Goal: Transaction & Acquisition: Purchase product/service

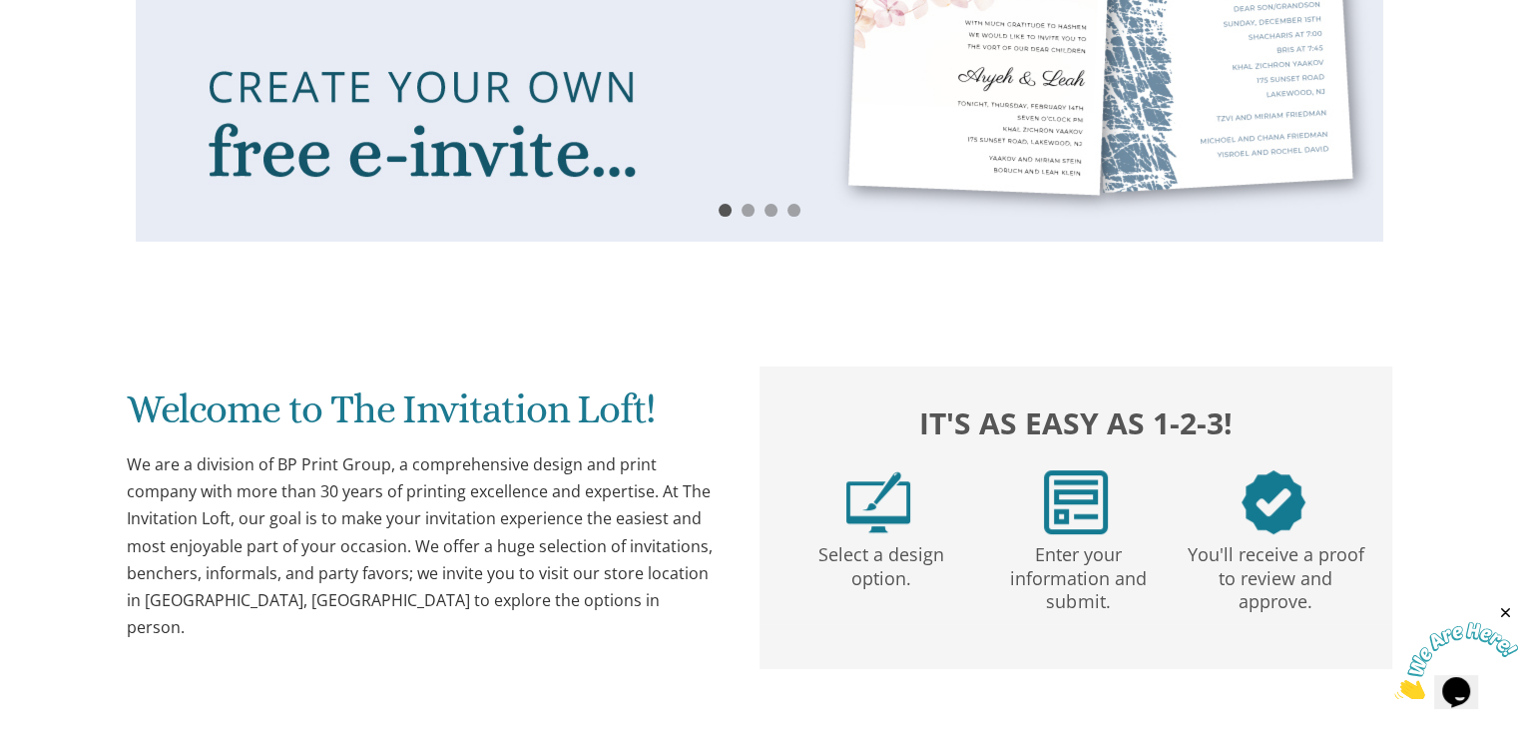
drag, startPoint x: 1525, startPoint y: 91, endPoint x: 1532, endPoint y: 249, distance: 157.9
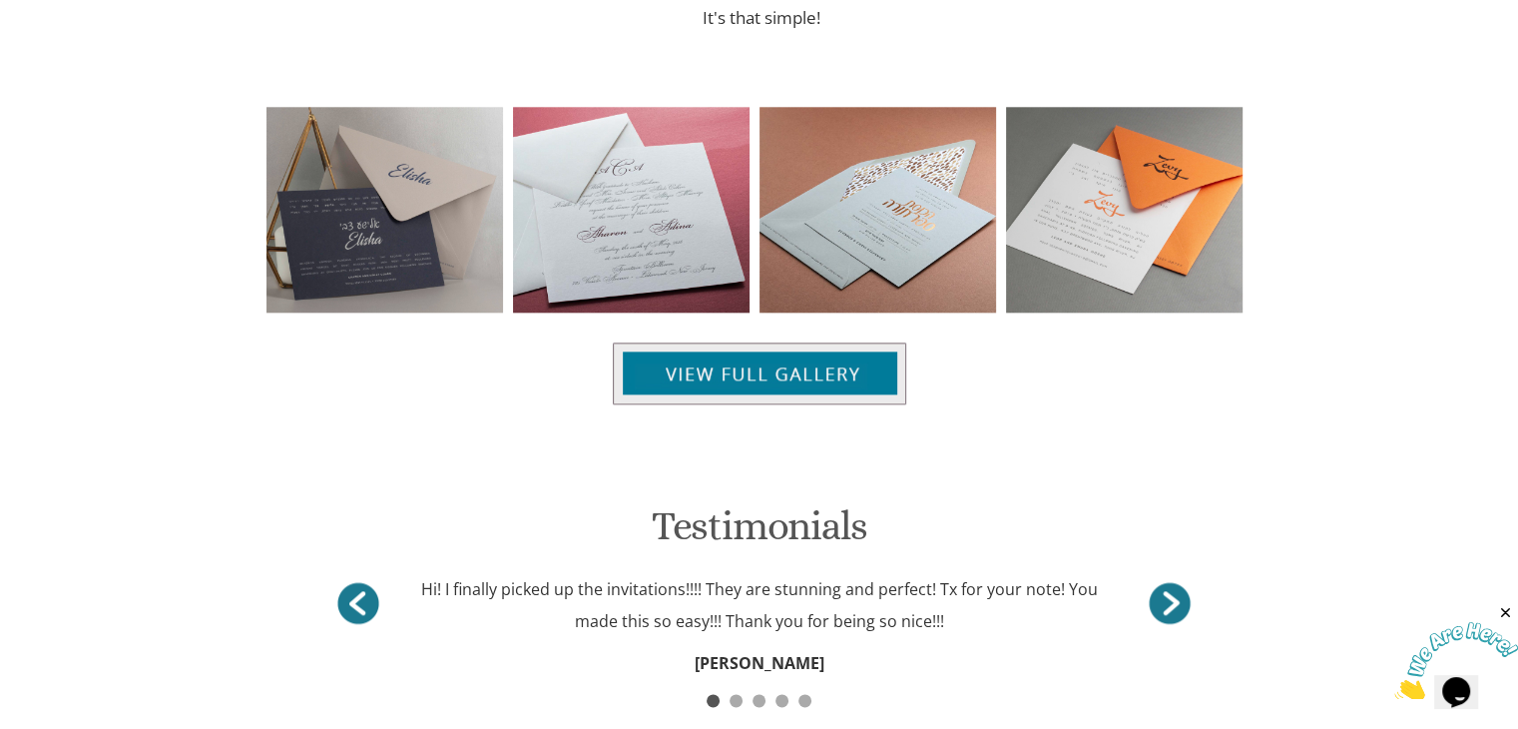
scroll to position [150, 0]
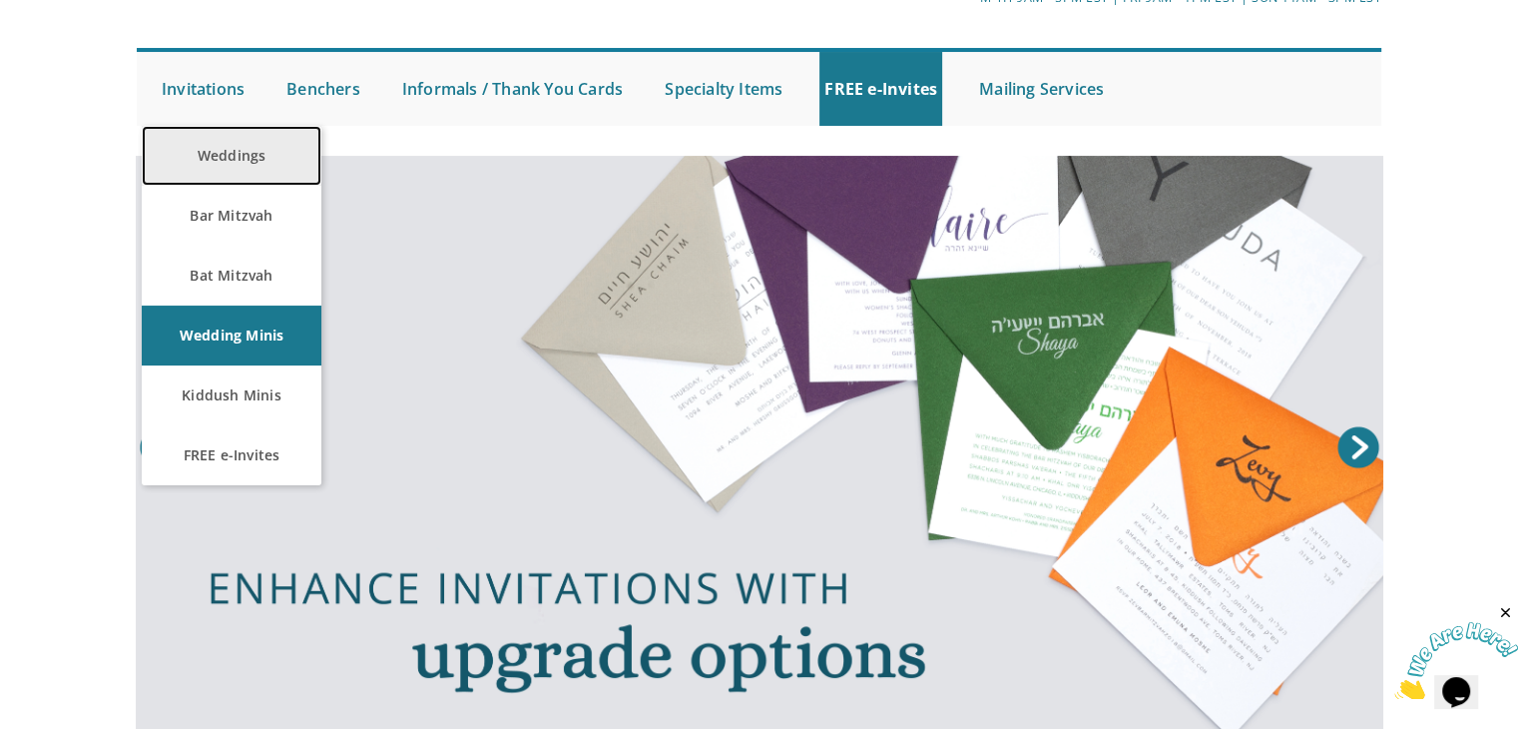
click at [203, 156] on link "Weddings" at bounding box center [232, 156] width 180 height 60
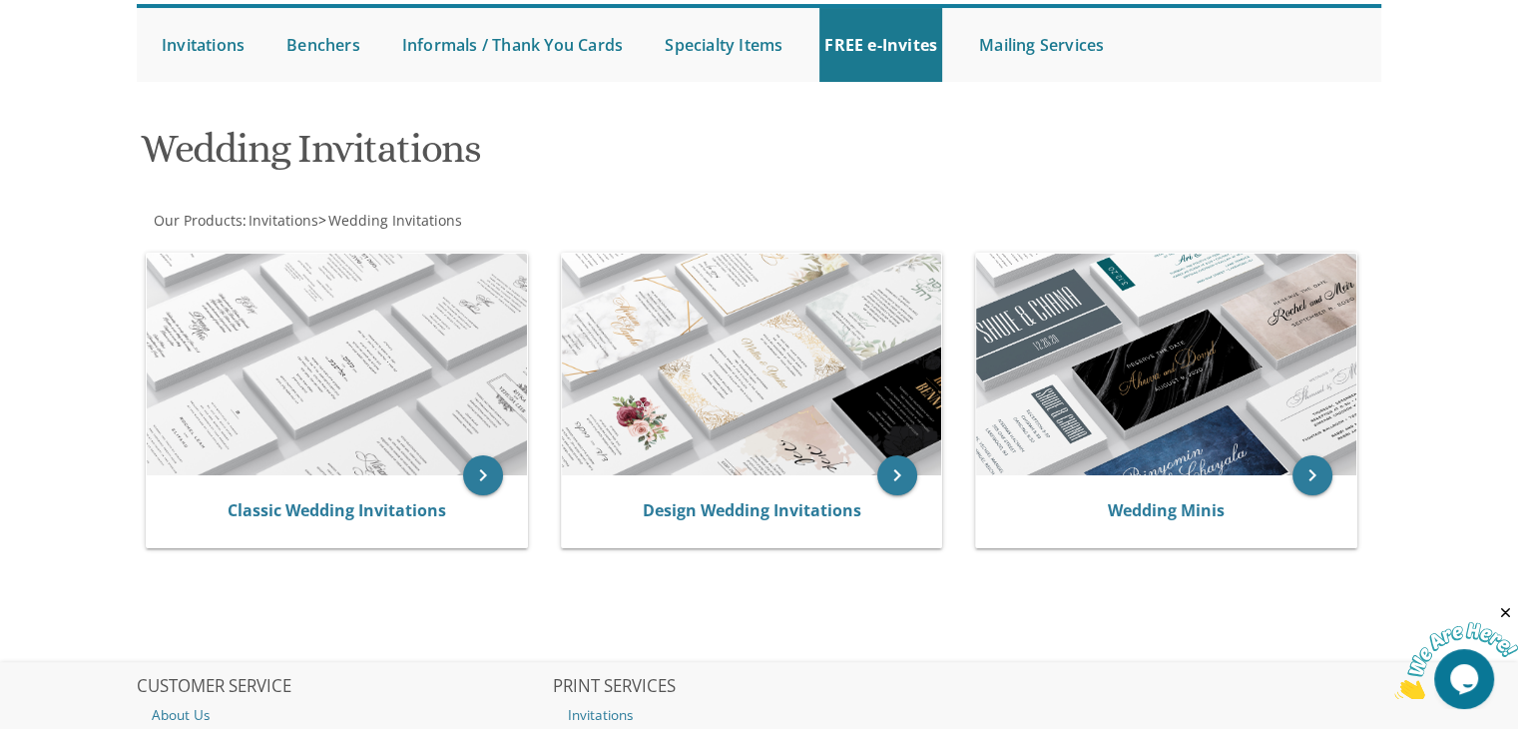
scroll to position [197, 0]
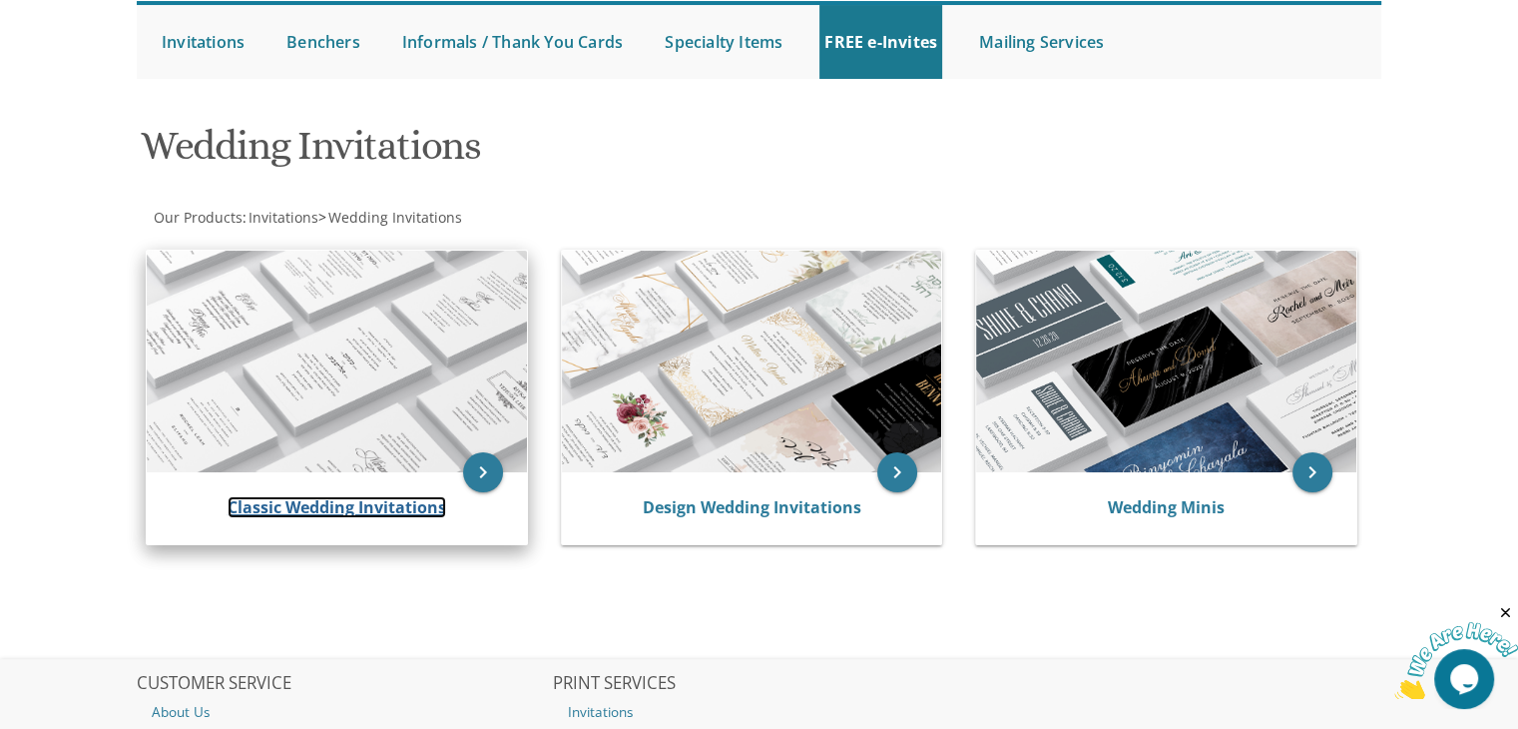
click at [331, 500] on link "Classic Wedding Invitations" at bounding box center [337, 507] width 219 height 22
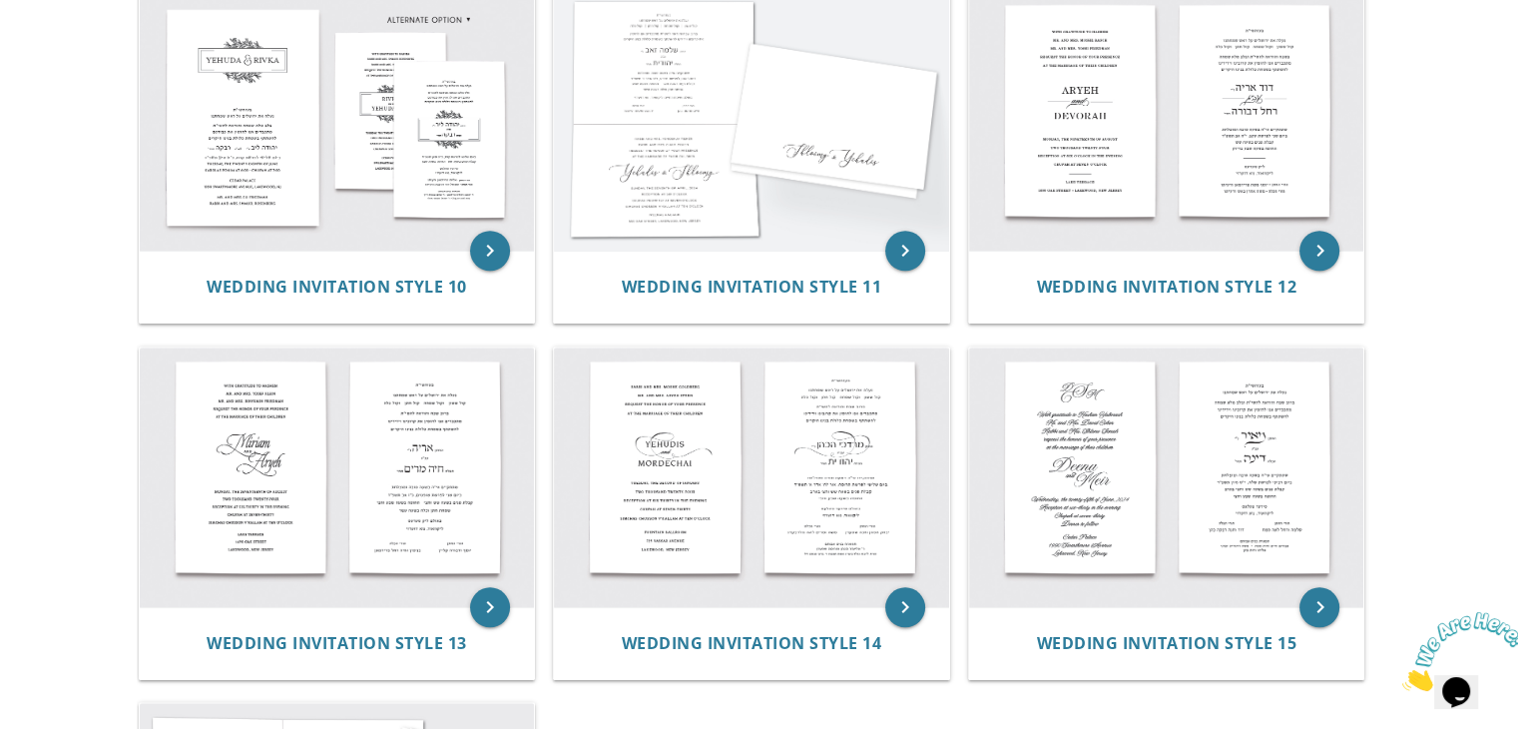
scroll to position [1541, 0]
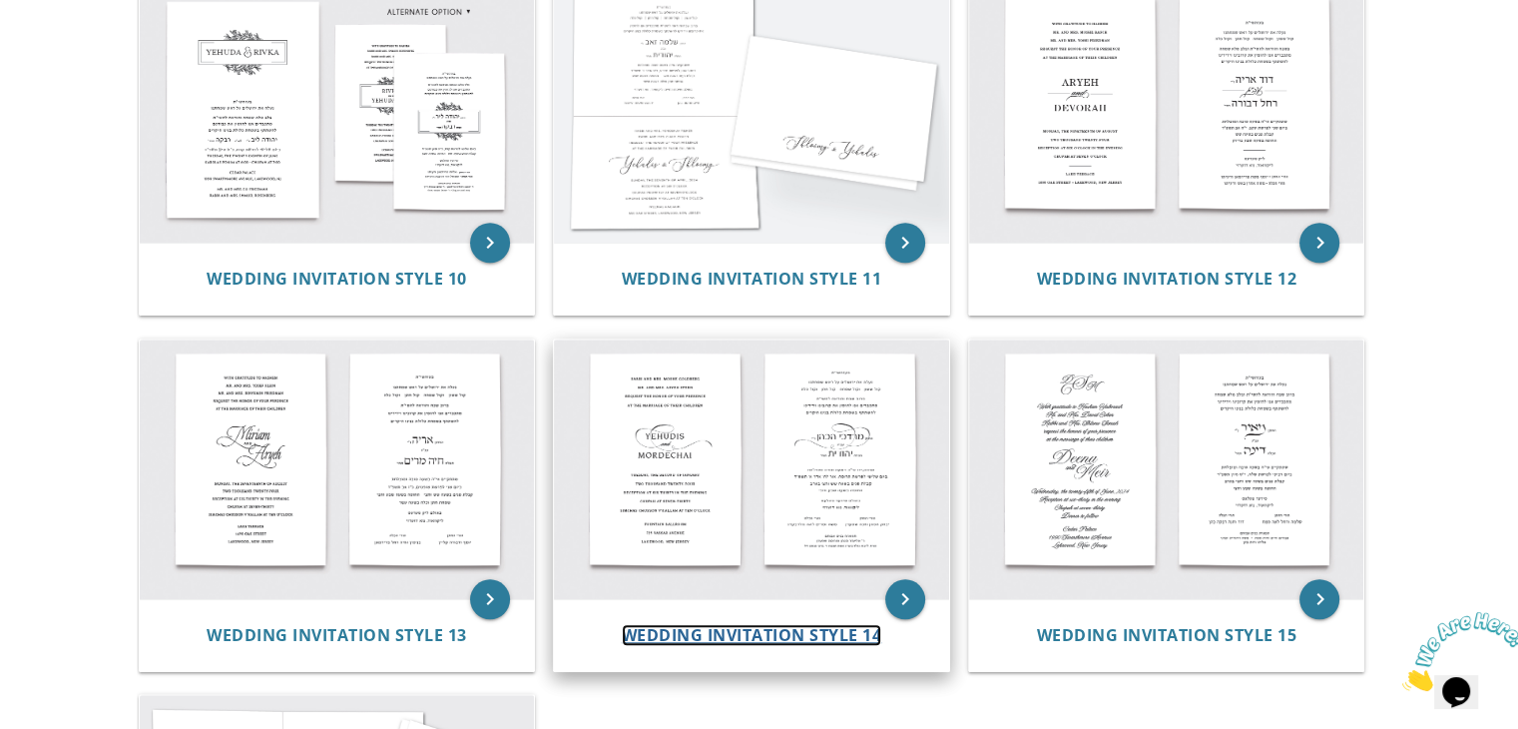
click at [806, 635] on span "Wedding Invitation Style 14" at bounding box center [752, 635] width 261 height 22
click at [897, 588] on icon "keyboard_arrow_right" at bounding box center [905, 599] width 40 height 40
click at [786, 636] on span "Wedding Invitation Style 14" at bounding box center [752, 635] width 261 height 22
click at [903, 591] on icon "keyboard_arrow_right" at bounding box center [905, 599] width 40 height 40
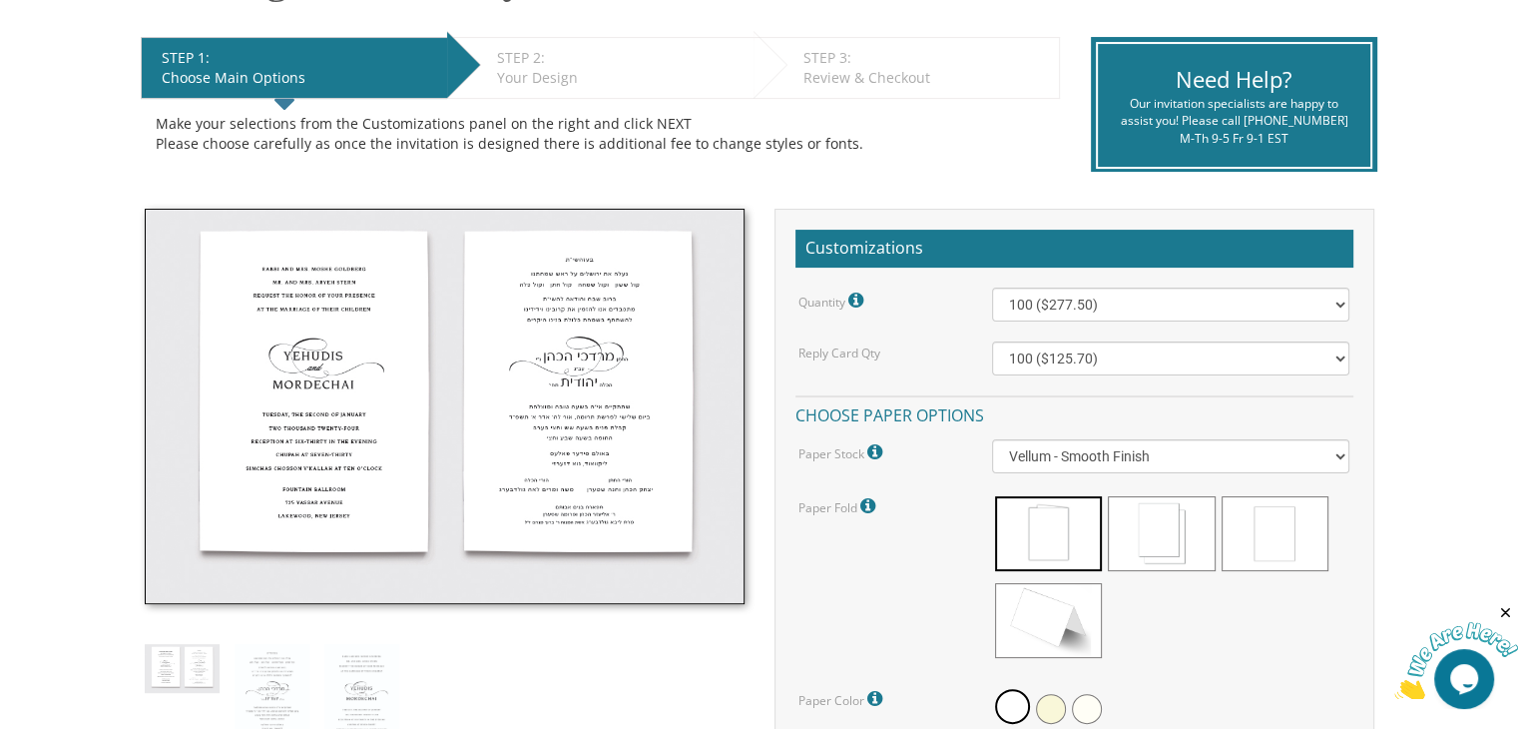
scroll to position [389, 0]
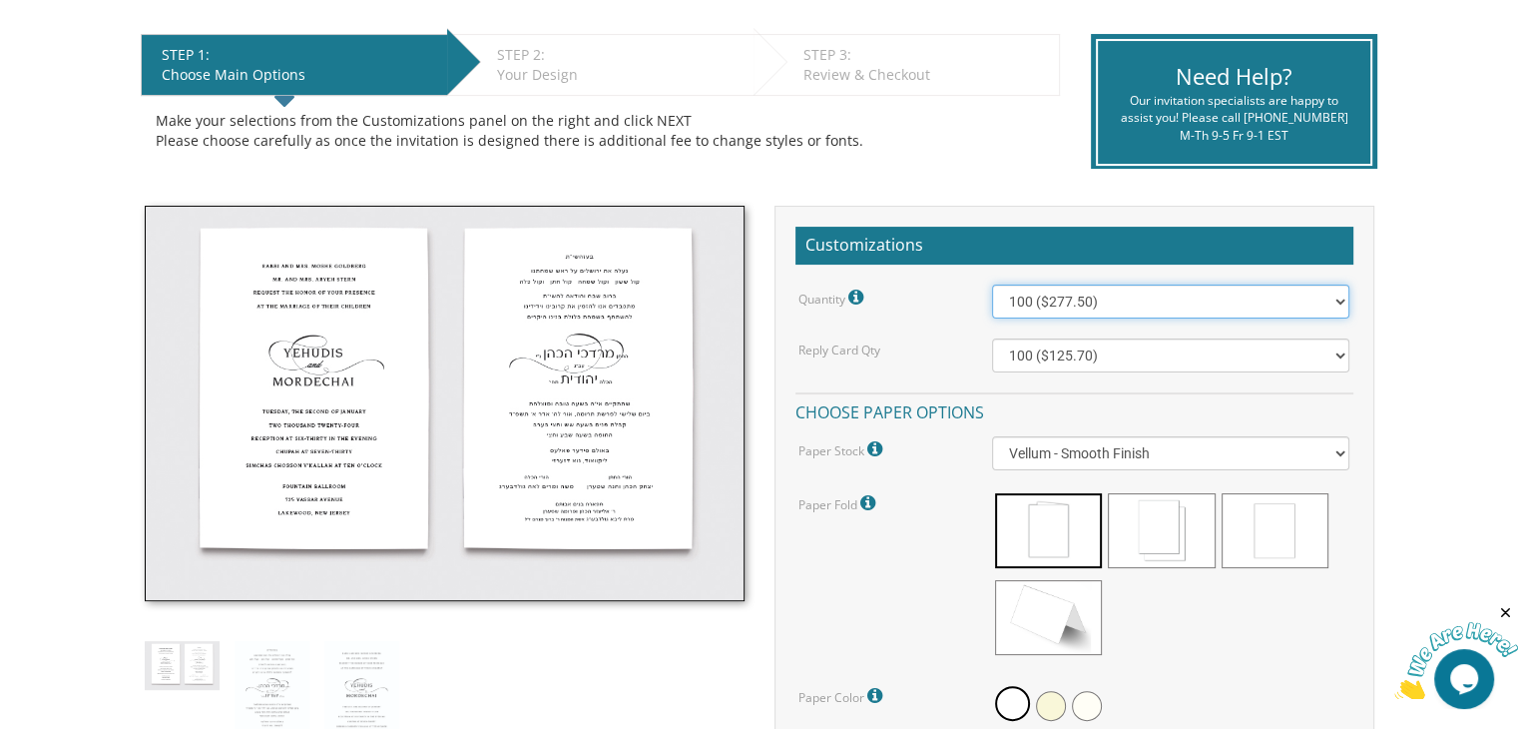
click at [1266, 291] on select "100 ($277.50) 200 ($330.45) 300 ($380.65) 400 ($432.70) 500 ($482.10) 600 ($534…" at bounding box center [1170, 301] width 357 height 34
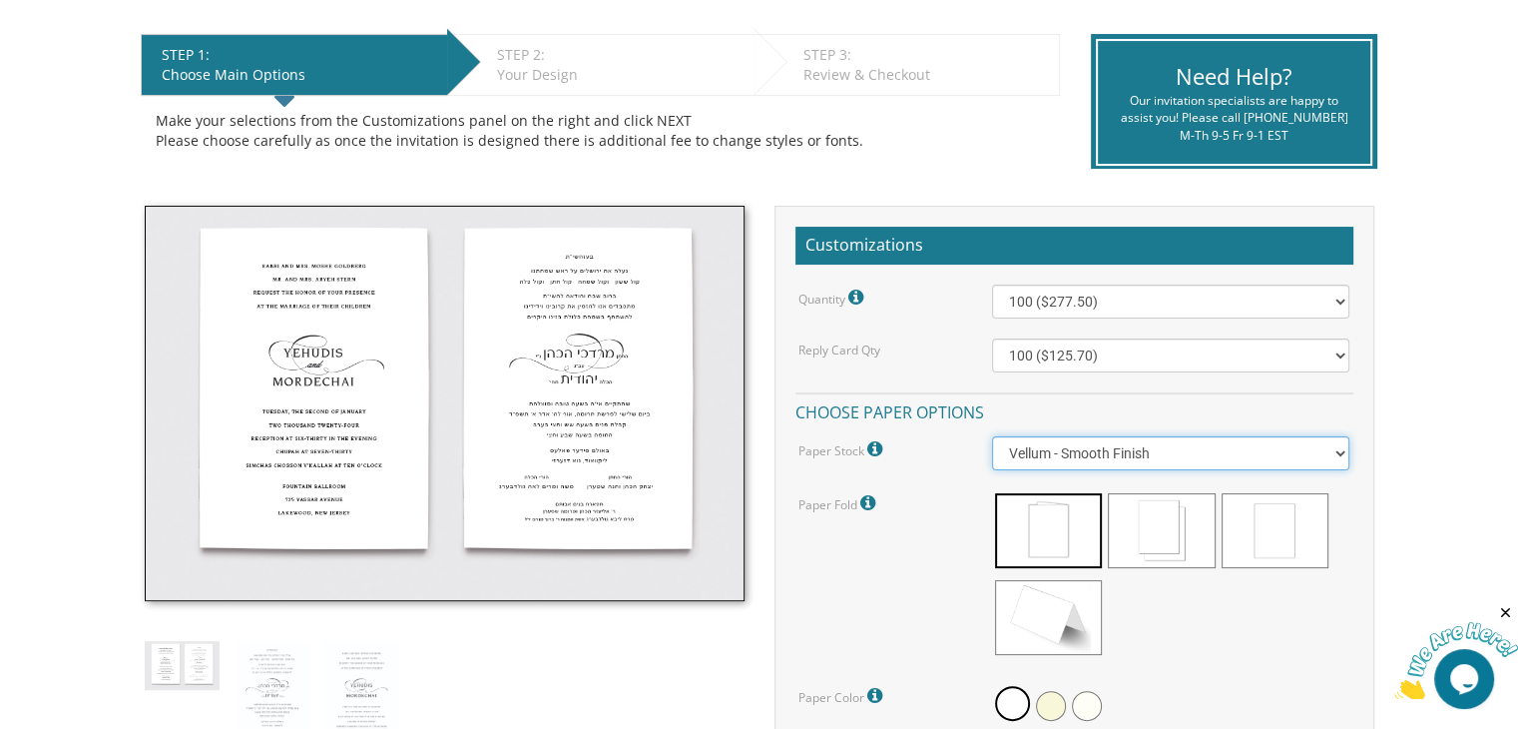
click at [1171, 443] on select "Vellum - Smooth Finish Linen - Subtle Embossed Crosshatch Texture Silk - Soft, …" at bounding box center [1170, 453] width 357 height 34
click at [992, 436] on select "Vellum - Smooth Finish Linen - Subtle Embossed Crosshatch Texture Silk - Soft, …" at bounding box center [1170, 453] width 357 height 34
click at [1107, 445] on select "Vellum - Smooth Finish Linen - Subtle Embossed Crosshatch Texture Silk - Soft, …" at bounding box center [1170, 453] width 357 height 34
click at [992, 436] on select "Vellum - Smooth Finish Linen - Subtle Embossed Crosshatch Texture Silk - Soft, …" at bounding box center [1170, 453] width 357 height 34
click at [1114, 464] on select "Vellum - Smooth Finish Linen - Subtle Embossed Crosshatch Texture Silk - Soft, …" at bounding box center [1170, 453] width 357 height 34
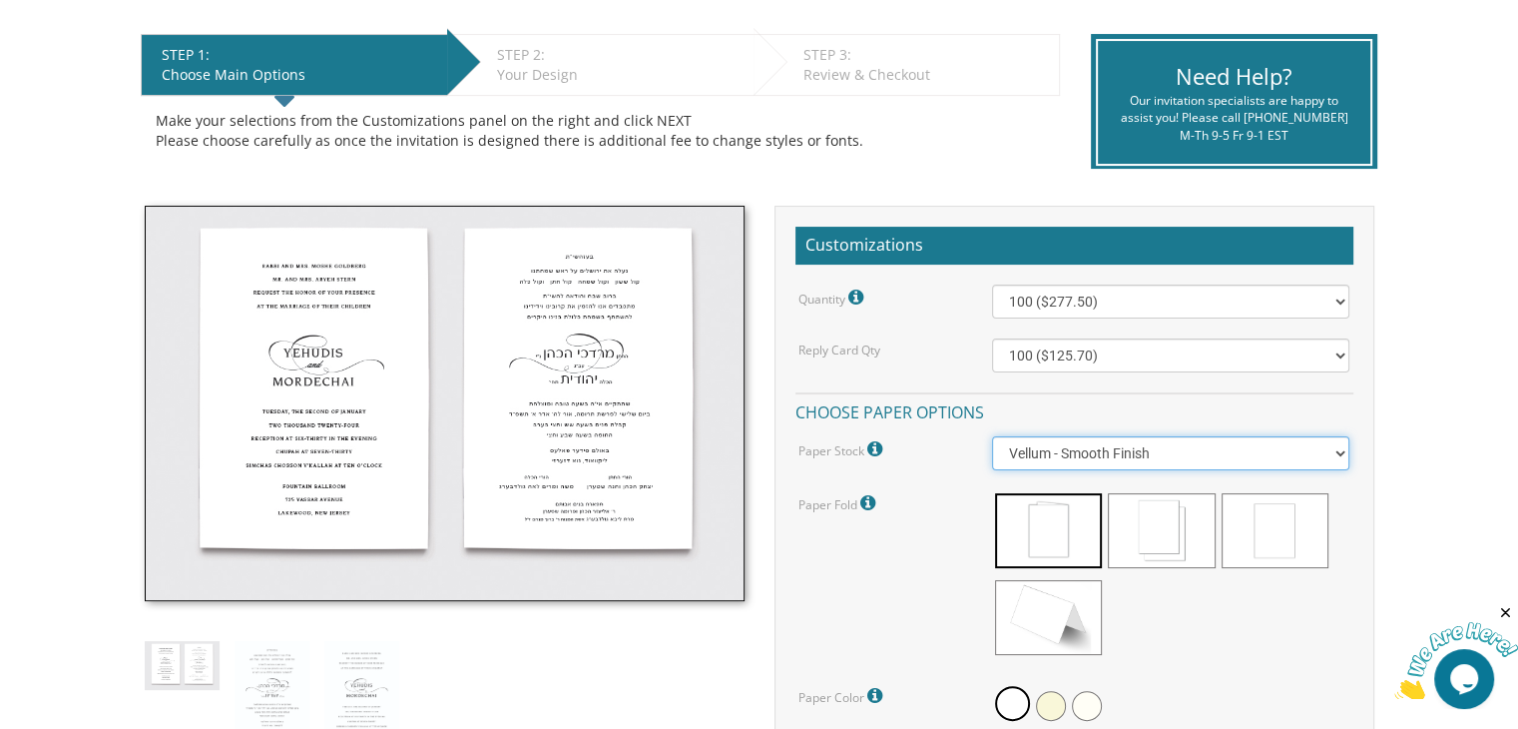
select select "Cotton"
click at [992, 436] on select "Vellum - Smooth Finish Linen - Subtle Embossed Crosshatch Texture Silk - Soft, …" at bounding box center [1170, 453] width 357 height 34
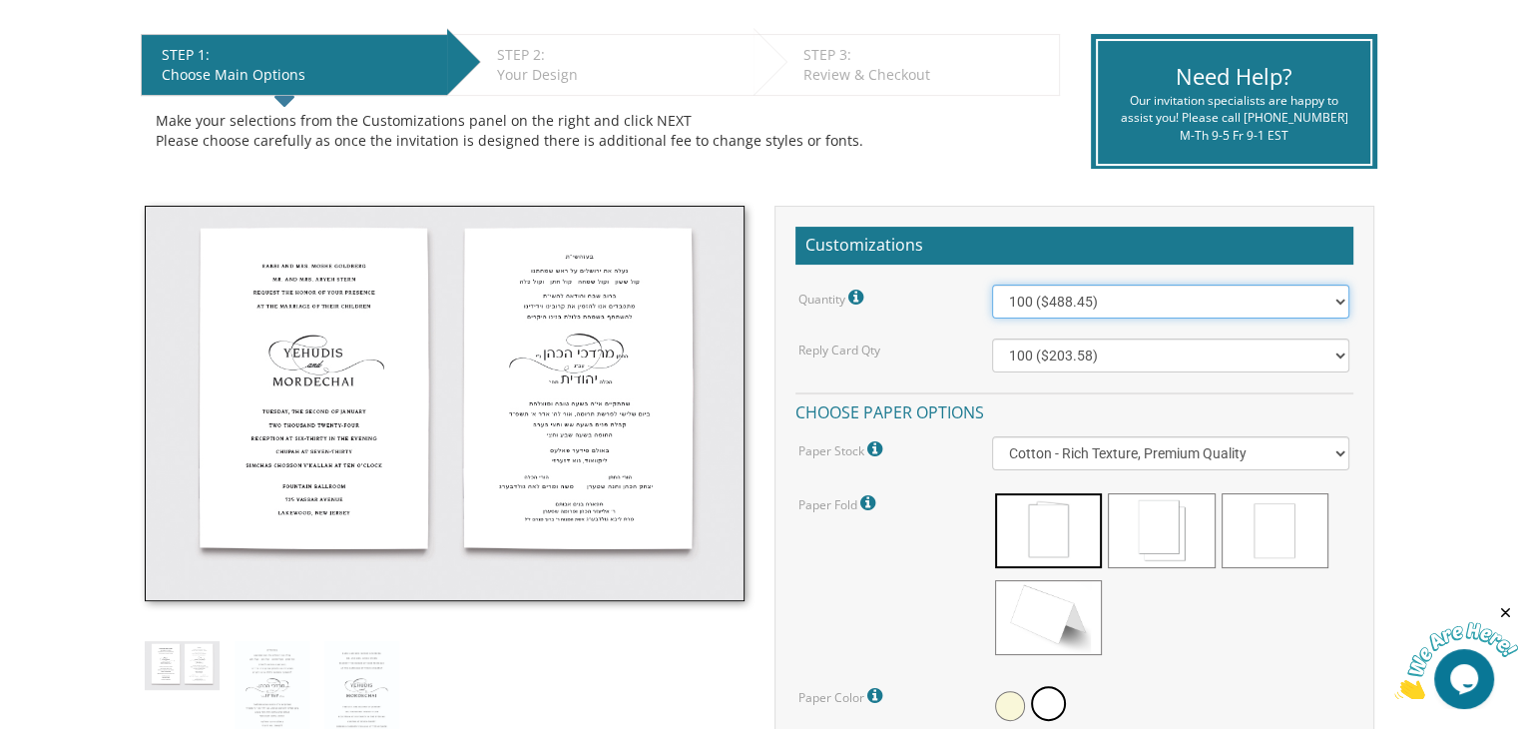
click at [1186, 304] on select "100 ($488.45) 200 ($560.80) 300 ($718.65) 400 ($820.35) 500 ($978.25) 600 ($1,1…" at bounding box center [1170, 301] width 357 height 34
